Goal: Information Seeking & Learning: Learn about a topic

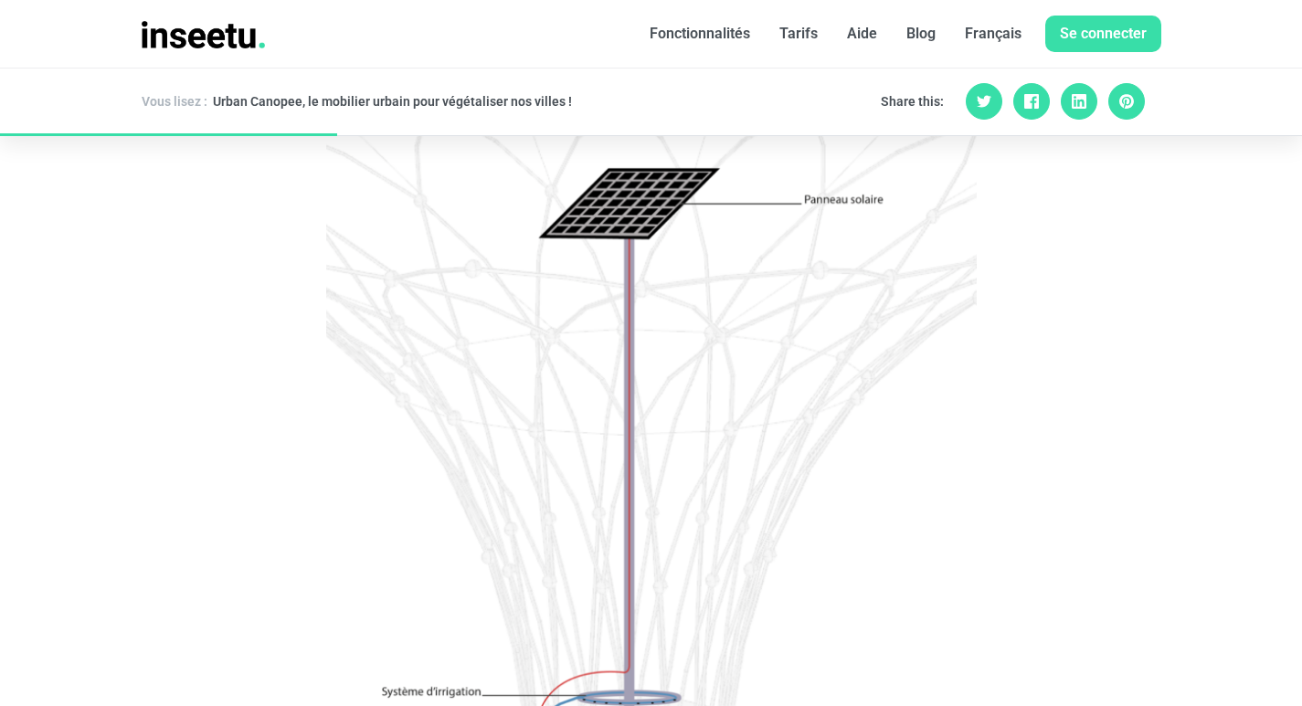
scroll to position [1461, 0]
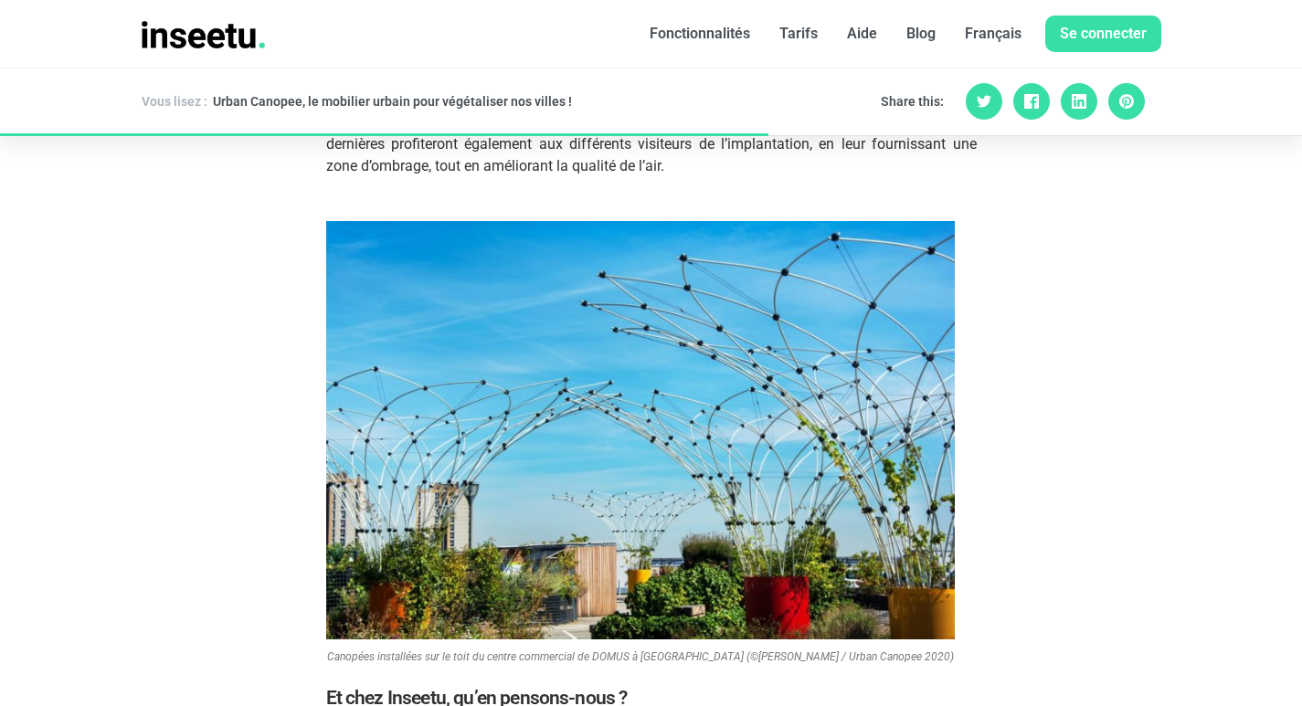
scroll to position [3106, 0]
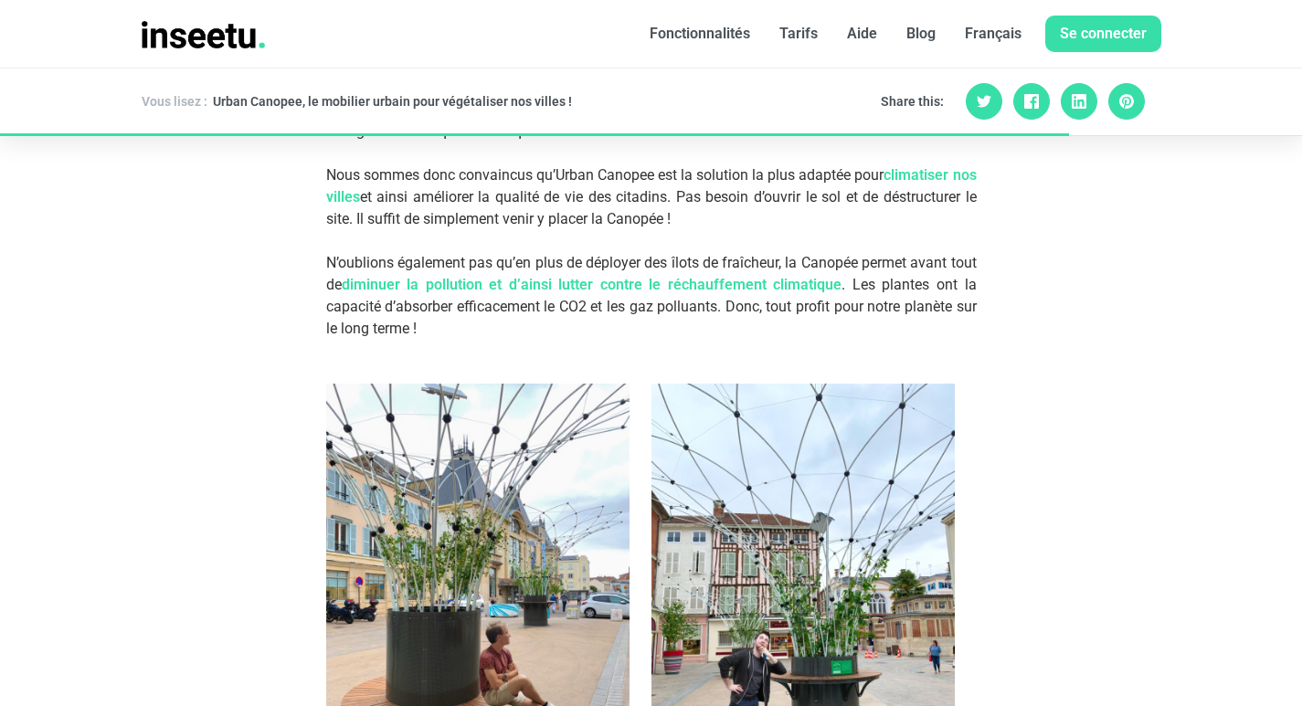
scroll to position [3836, 0]
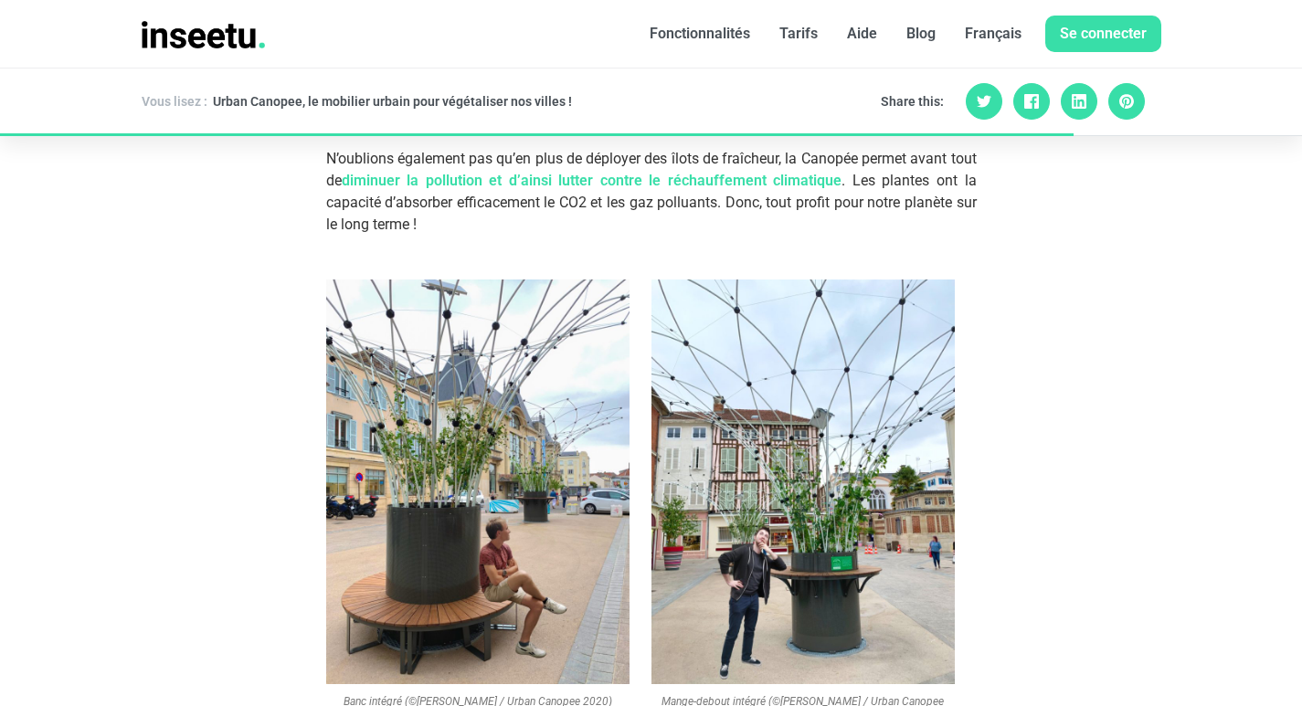
drag, startPoint x: 1051, startPoint y: 502, endPoint x: 807, endPoint y: 455, distance: 248.5
click at [808, 455] on img at bounding box center [802, 482] width 303 height 405
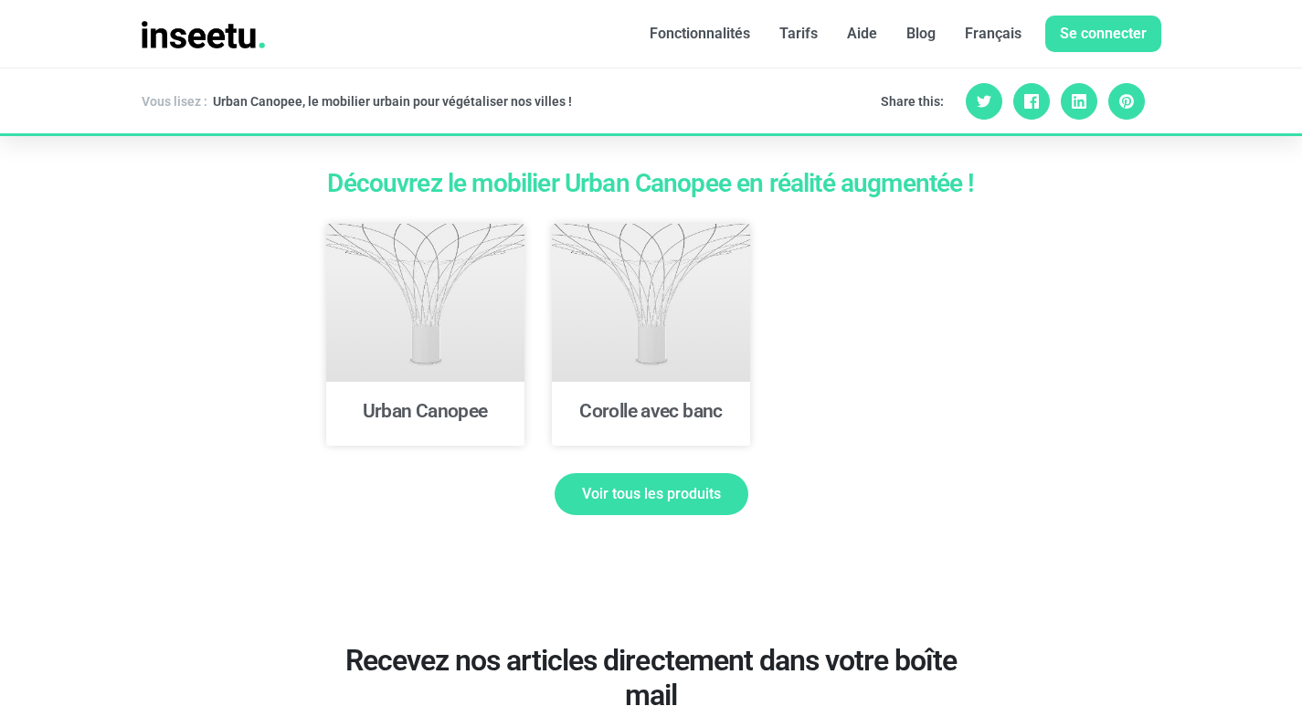
scroll to position [4750, 0]
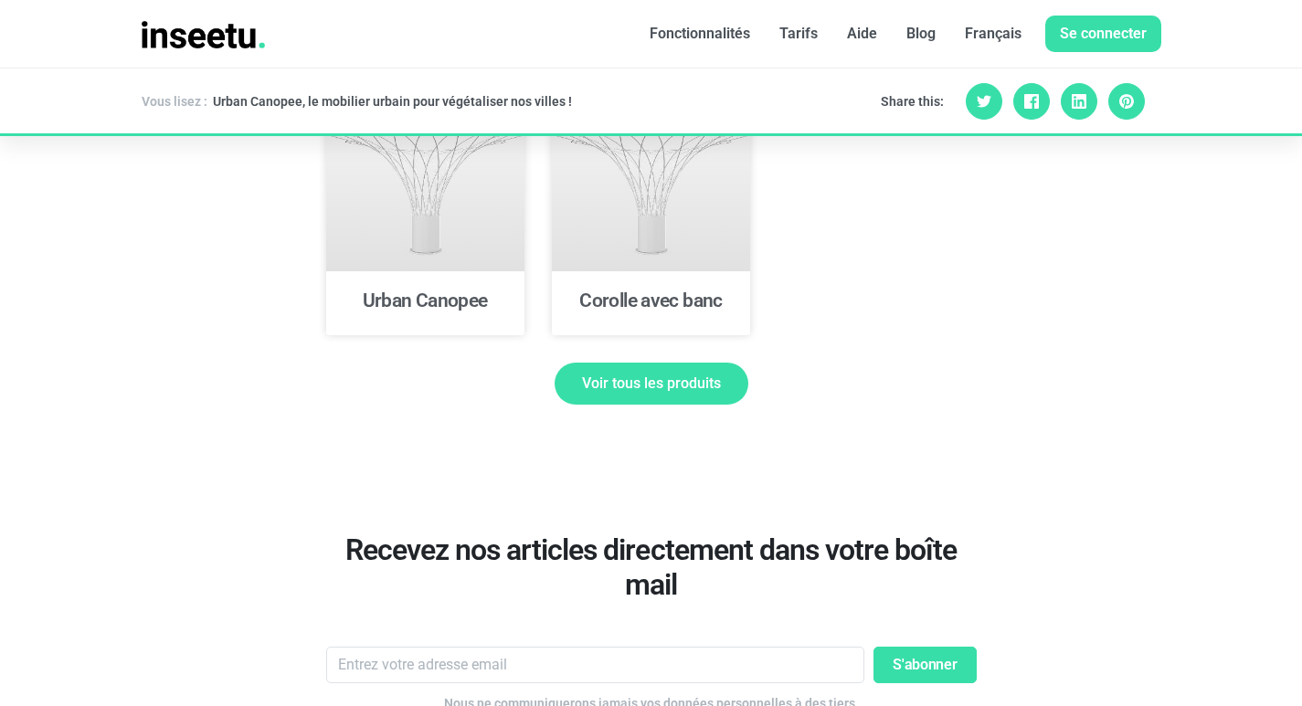
click at [818, 452] on section "Recevez nos articles directement dans votre boîte mail S'abonner Nous ne commun…" at bounding box center [651, 632] width 672 height 396
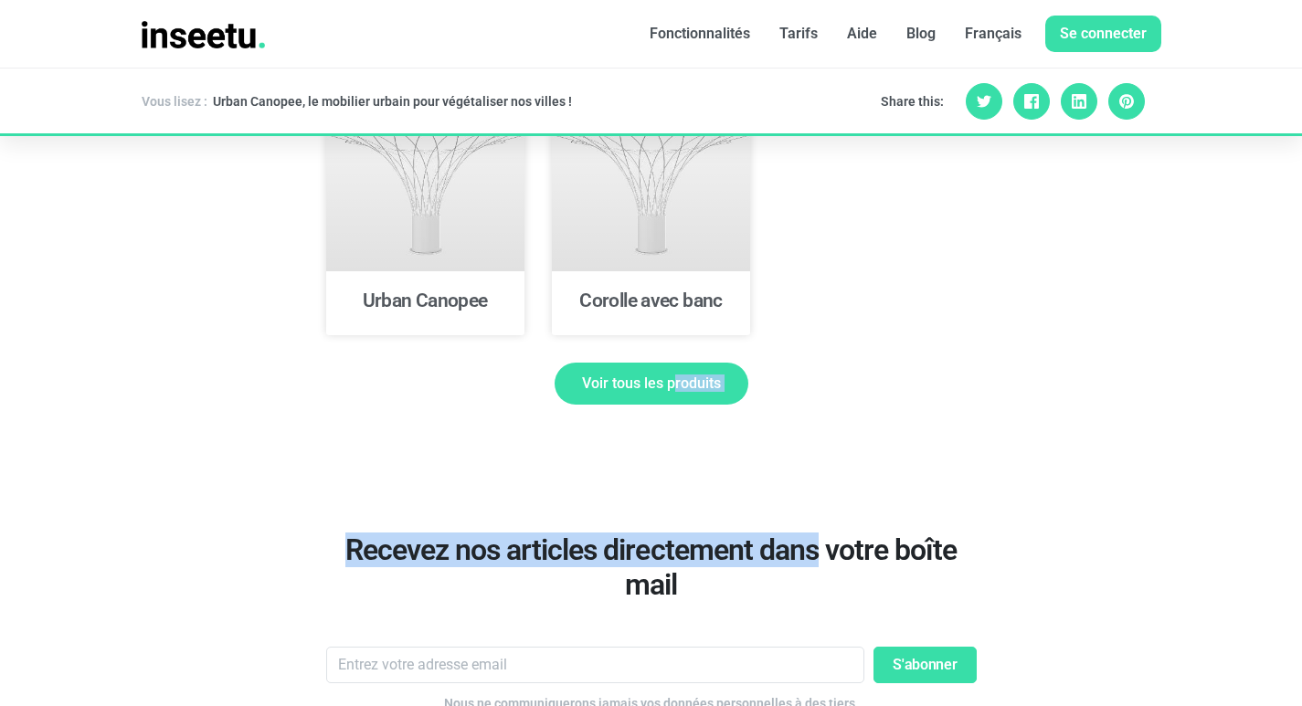
drag, startPoint x: 818, startPoint y: 452, endPoint x: 672, endPoint y: 358, distance: 173.0
click at [672, 363] on link "Voir tous les produits" at bounding box center [651, 384] width 194 height 42
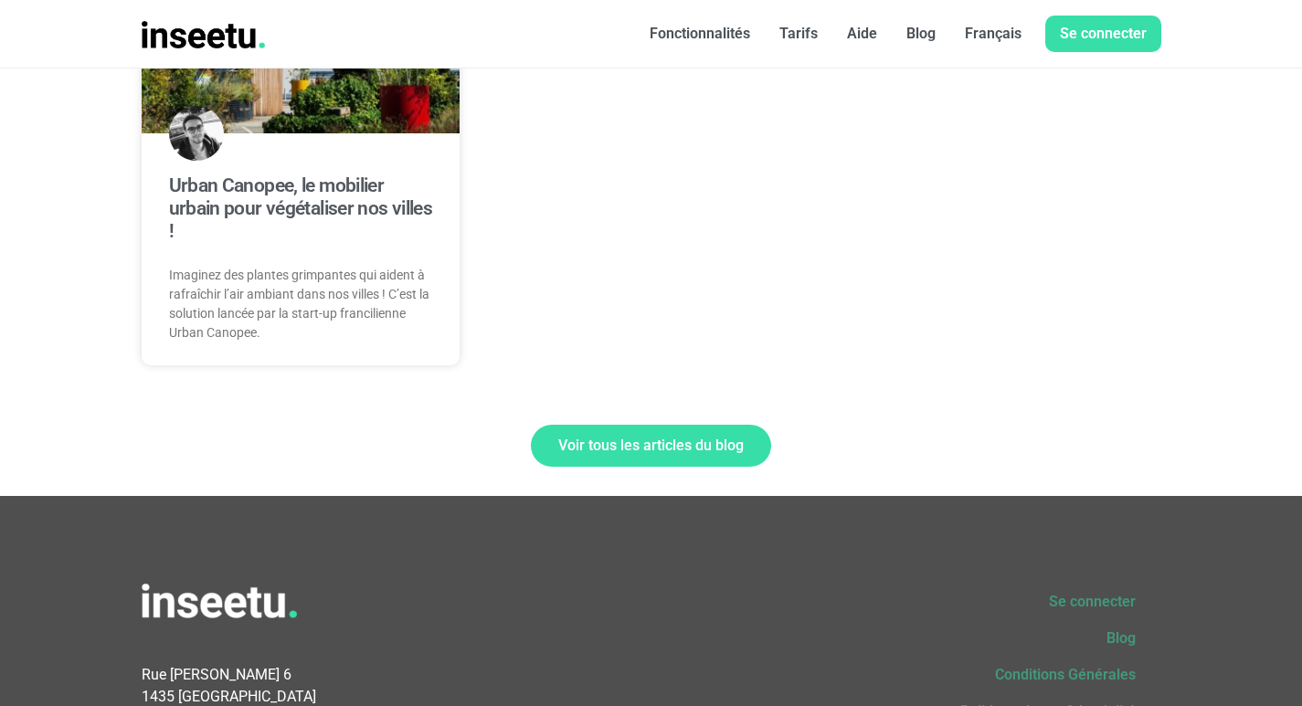
scroll to position [1105, 0]
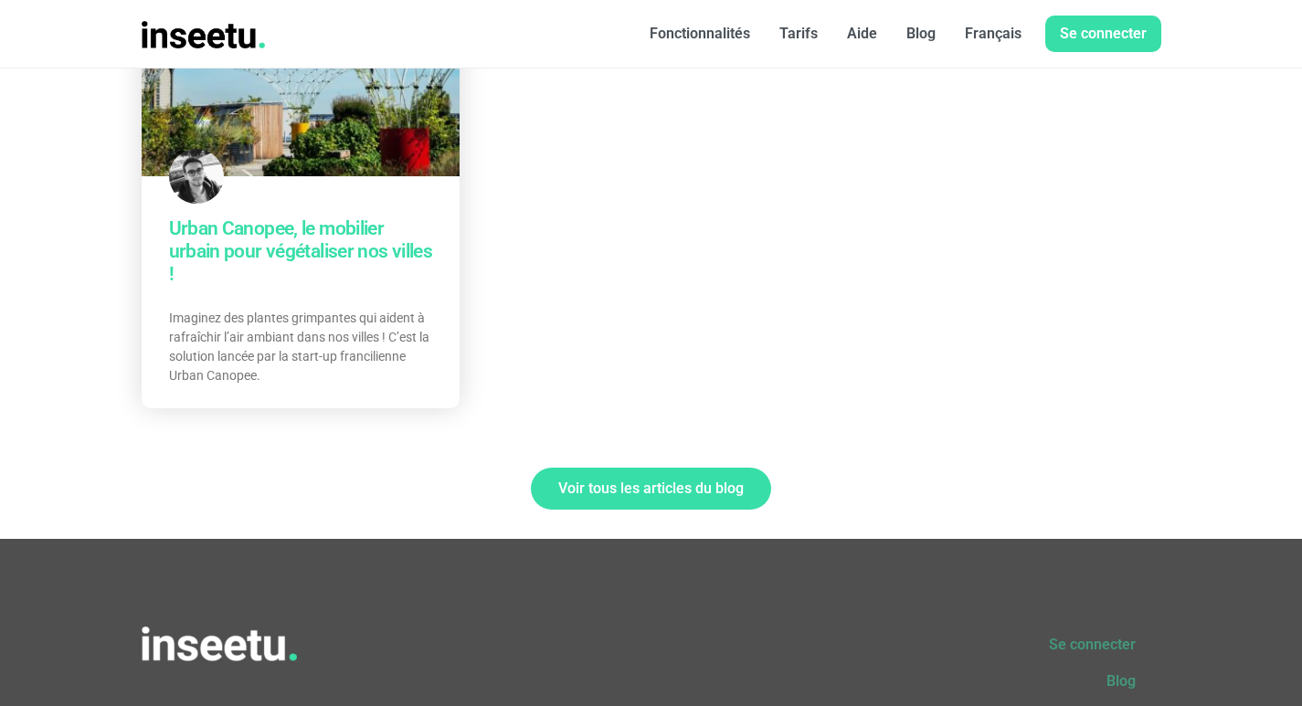
click at [284, 236] on link "Urban Canopee, le mobilier urbain pour végétaliser nos villes !" at bounding box center [301, 251] width 264 height 68
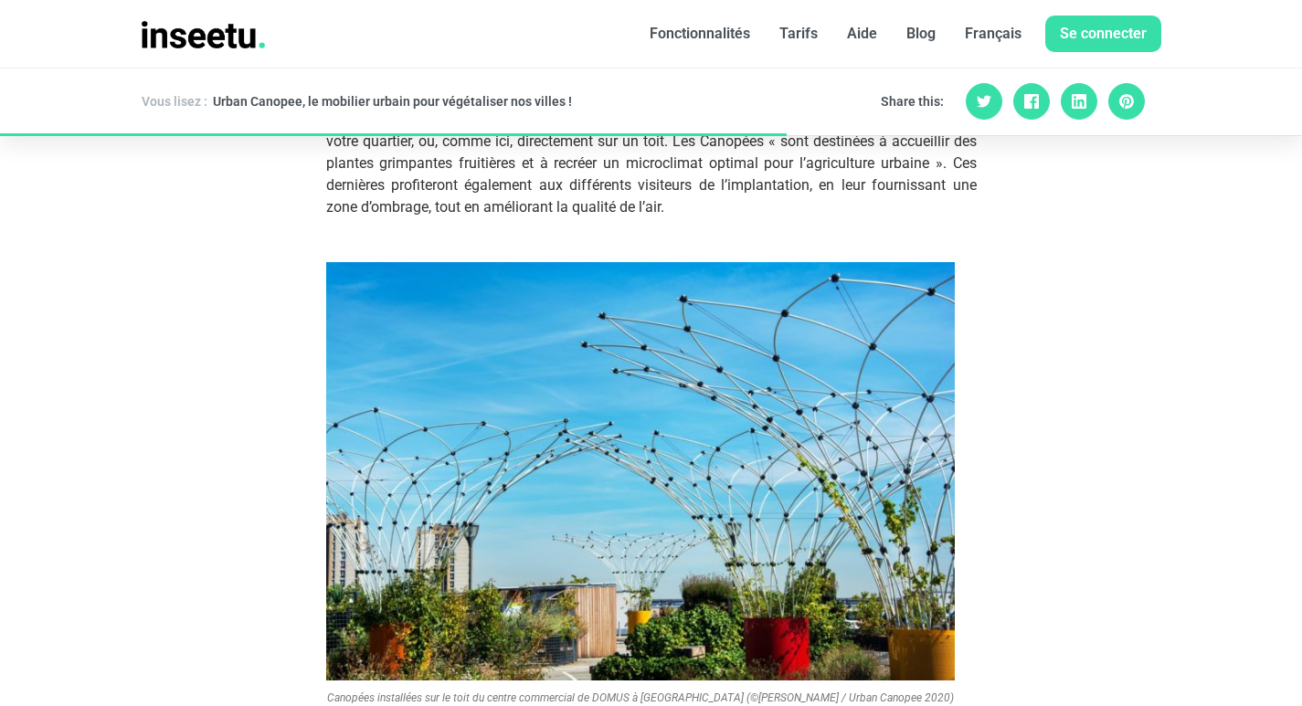
scroll to position [2923, 0]
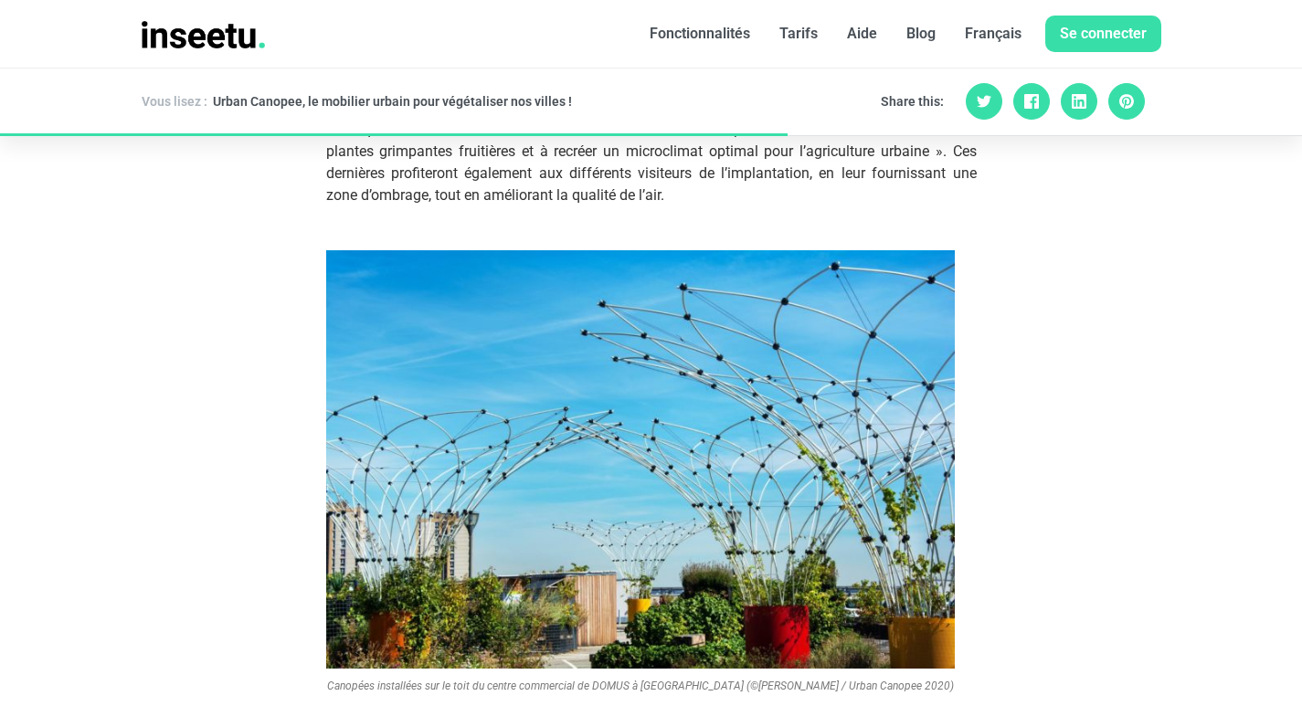
click at [930, 375] on img at bounding box center [640, 459] width 628 height 419
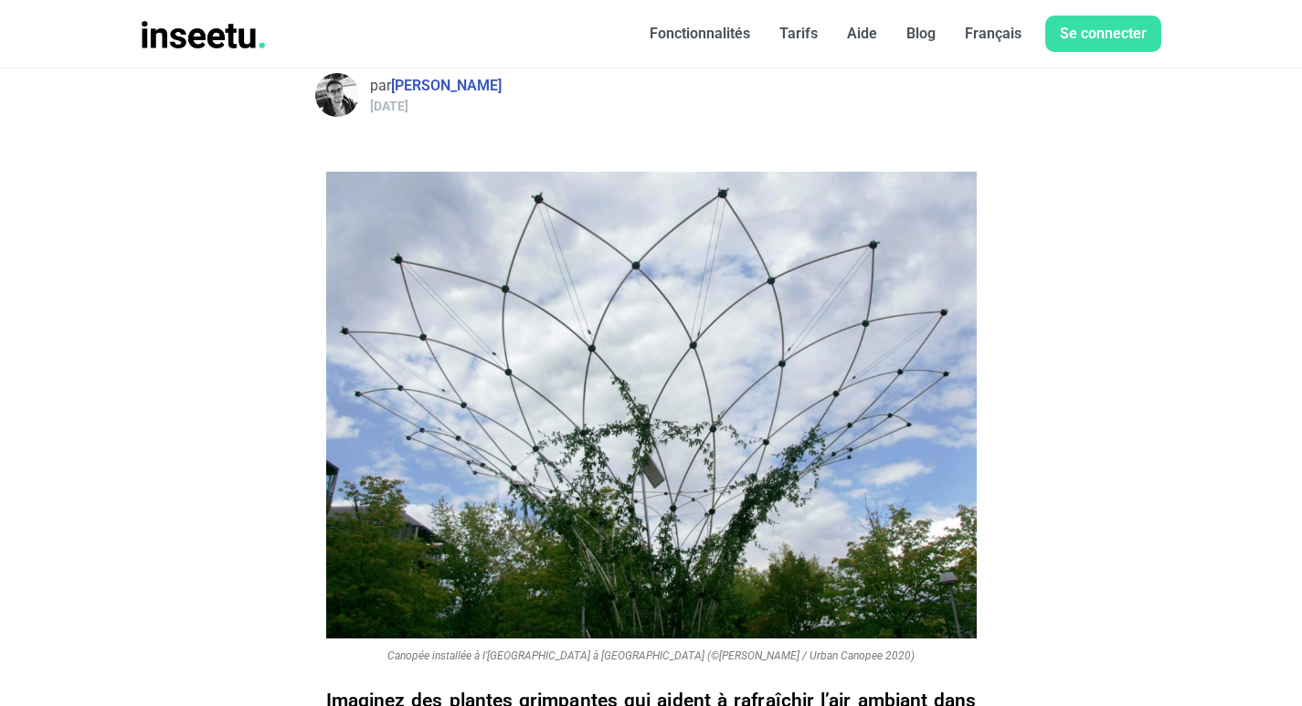
scroll to position [0, 0]
